Goal: Communication & Community: Answer question/provide support

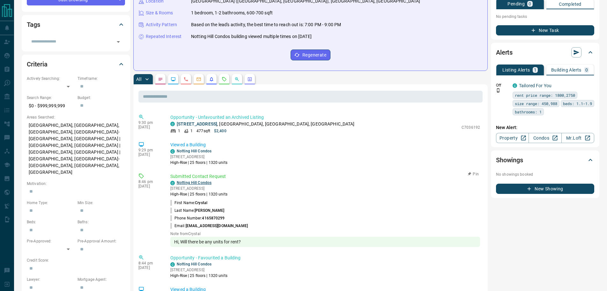
scroll to position [64, 0]
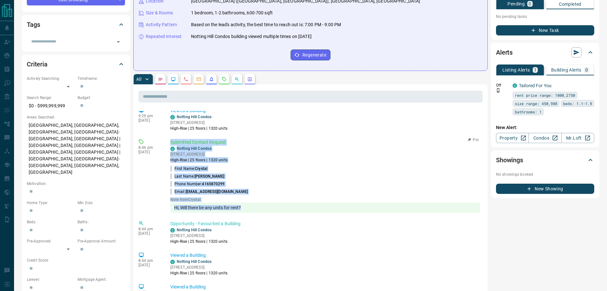
drag, startPoint x: 249, startPoint y: 207, endPoint x: 173, endPoint y: 144, distance: 98.8
click at [169, 144] on div "8:46 pm [DATE] Submitted Contact Request C [GEOGRAPHIC_DATA] [STREET_ADDRESS] |…" at bounding box center [310, 176] width 344 height 78
copy div "Submitted Contact Request C Notting Hill Condos [STREET_ADDRESS] | 25 floors | …"
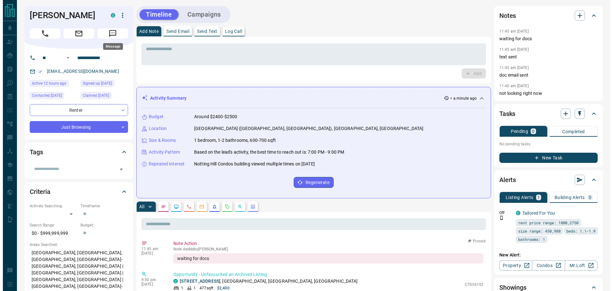
scroll to position [0, 0]
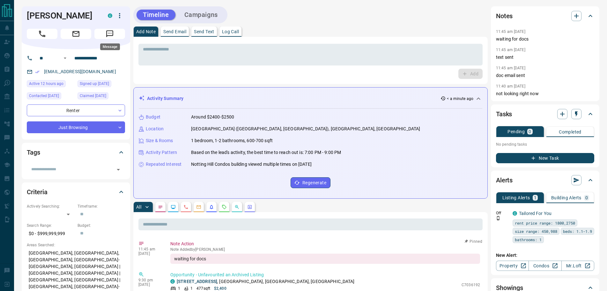
click at [110, 30] on icon "Message" at bounding box center [110, 34] width 8 height 8
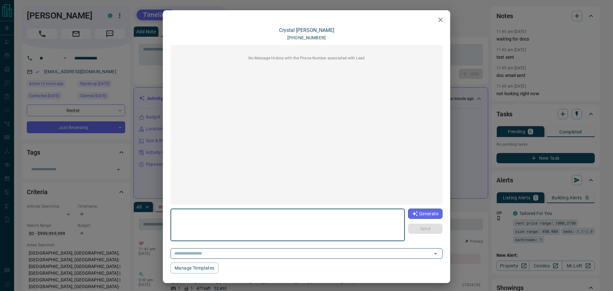
click at [233, 223] on textarea at bounding box center [287, 224] width 225 height 27
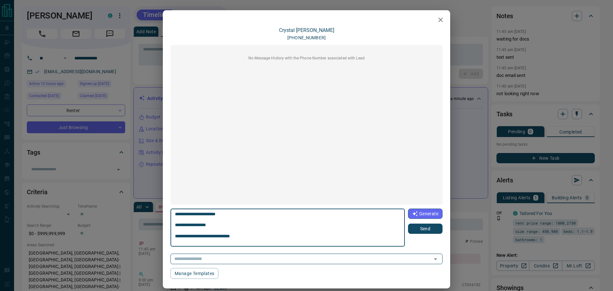
scroll to position [72, 0]
type textarea "**********"
click at [421, 228] on button "Send" at bounding box center [425, 228] width 34 height 10
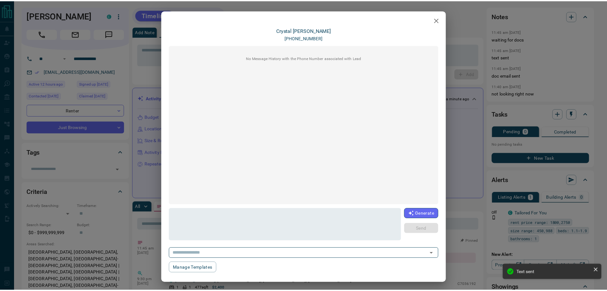
scroll to position [0, 0]
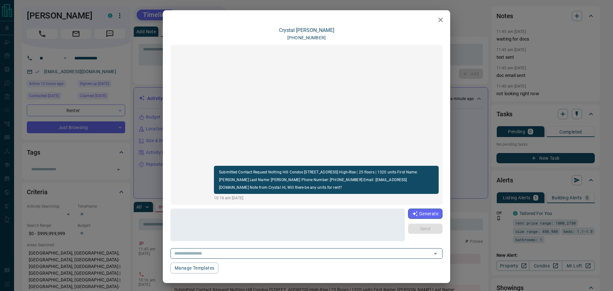
click at [130, 181] on div "[PERSON_NAME] [PHONE_NUMBER] Submitted Contact Request Notting Hill Condos [STR…" at bounding box center [306, 145] width 613 height 291
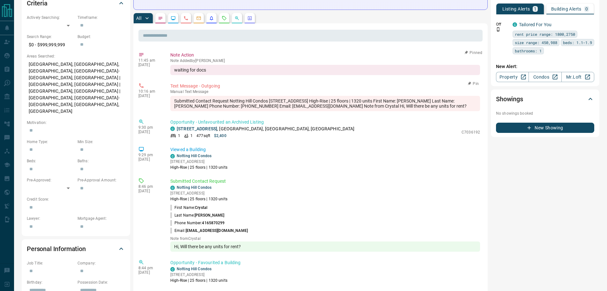
scroll to position [191, 0]
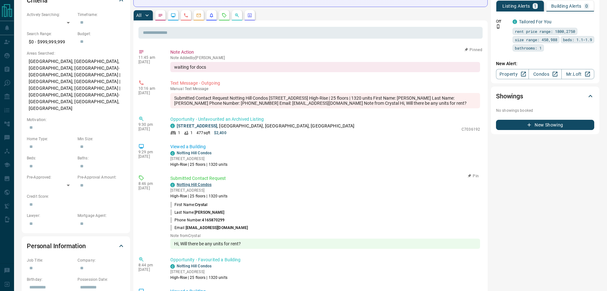
click at [197, 186] on link "Notting Hill Condos" at bounding box center [194, 184] width 35 height 4
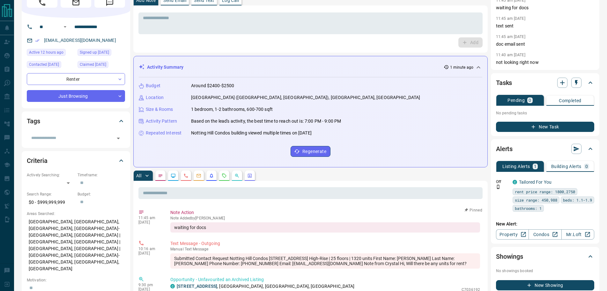
scroll to position [0, 0]
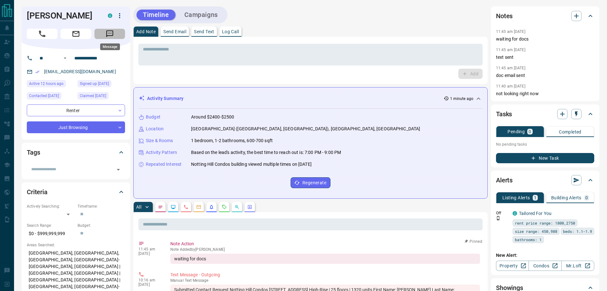
click at [112, 32] on icon "Message" at bounding box center [110, 34] width 8 height 8
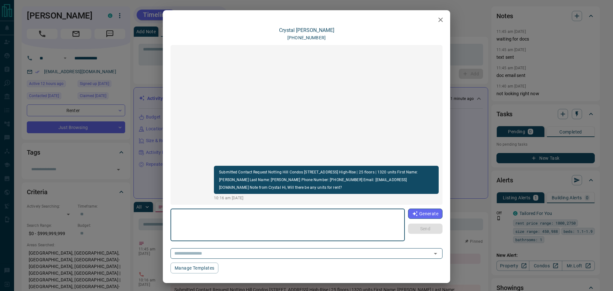
drag, startPoint x: 212, startPoint y: 227, endPoint x: 222, endPoint y: 239, distance: 15.9
click at [222, 239] on div "* ​" at bounding box center [287, 224] width 234 height 33
click at [313, 221] on textarea "**********" at bounding box center [288, 224] width 226 height 27
type textarea "**********"
click at [411, 224] on button "Send" at bounding box center [425, 228] width 34 height 10
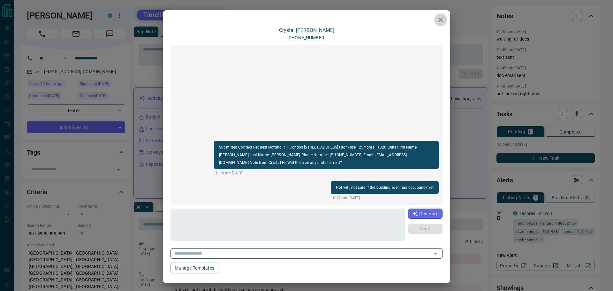
click at [436, 21] on icon "button" at bounding box center [440, 20] width 8 height 8
